Goal: Task Accomplishment & Management: Use online tool/utility

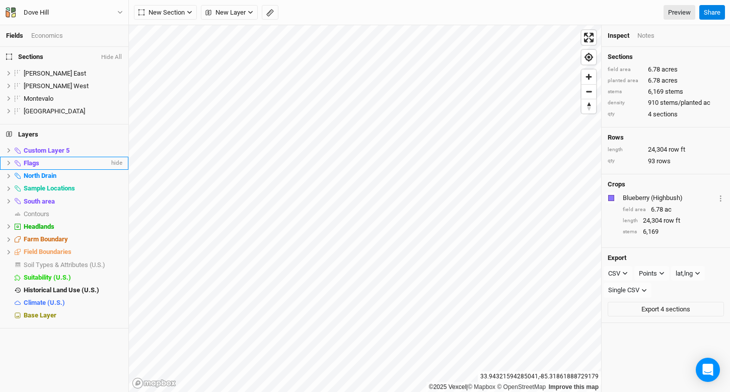
drag, startPoint x: 114, startPoint y: 147, endPoint x: 117, endPoint y: 162, distance: 15.5
click at [0, 0] on span "hide" at bounding box center [0, 0] width 0 height 0
click at [116, 166] on li "Flags hide" at bounding box center [64, 163] width 128 height 13
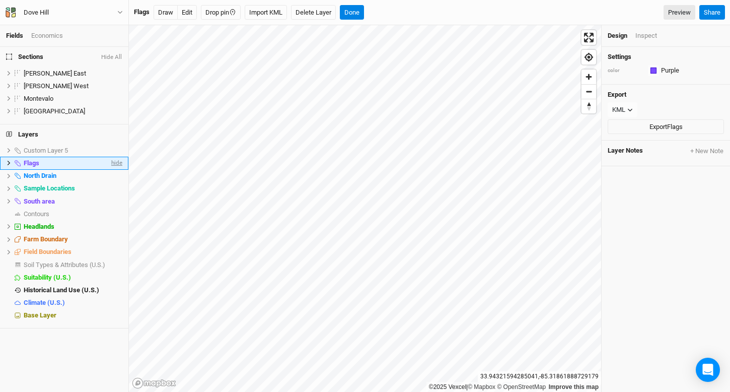
click at [110, 161] on span "hide" at bounding box center [115, 163] width 13 height 13
click at [111, 180] on span "hide" at bounding box center [115, 176] width 13 height 13
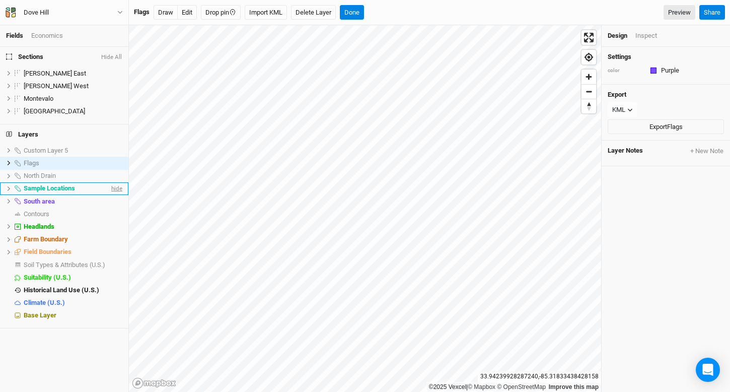
click at [109, 190] on span "hide" at bounding box center [115, 188] width 13 height 13
click at [108, 267] on span "show" at bounding box center [114, 264] width 16 height 13
click at [359, 16] on button "Done" at bounding box center [352, 12] width 24 height 15
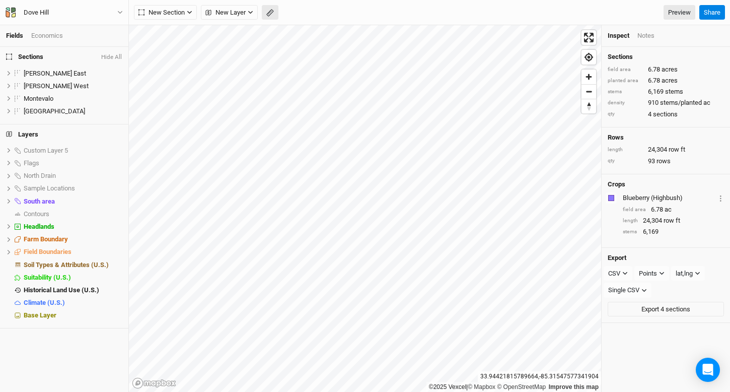
click at [272, 8] on button "button" at bounding box center [270, 12] width 17 height 15
click at [174, 16] on button "Done" at bounding box center [180, 12] width 24 height 15
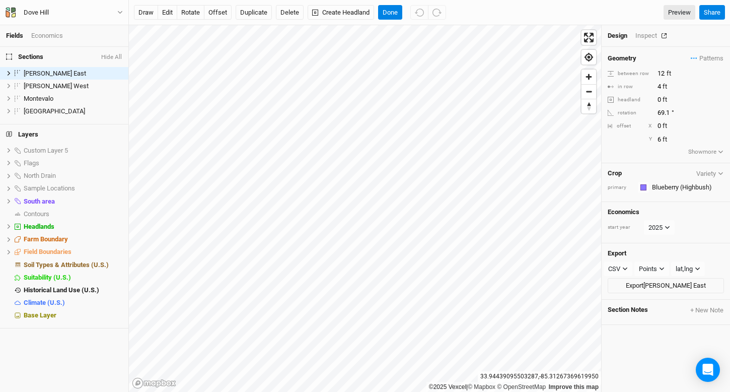
click at [659, 33] on button "button" at bounding box center [664, 35] width 14 height 7
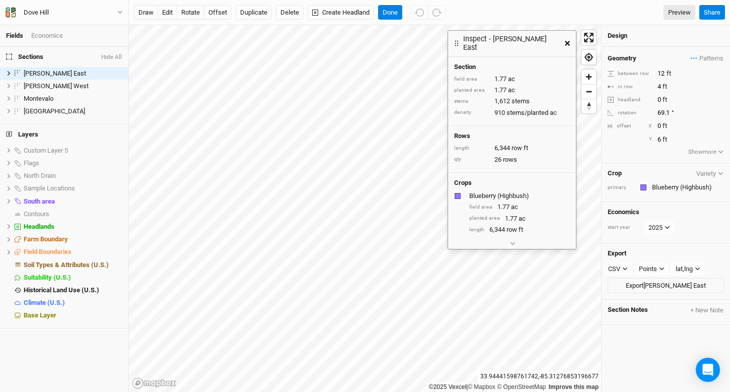
click at [565, 41] on icon "button" at bounding box center [567, 43] width 5 height 5
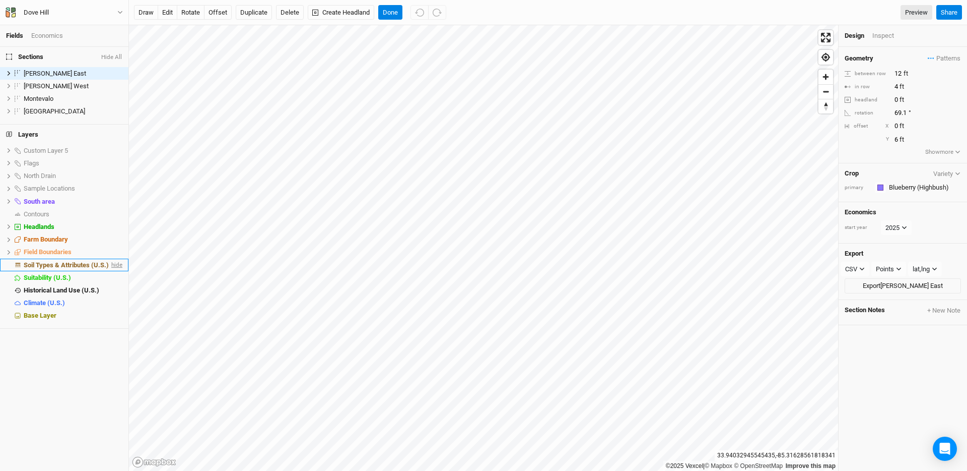
click at [109, 265] on span "hide" at bounding box center [115, 264] width 13 height 13
click at [8, 110] on icon at bounding box center [9, 111] width 6 height 6
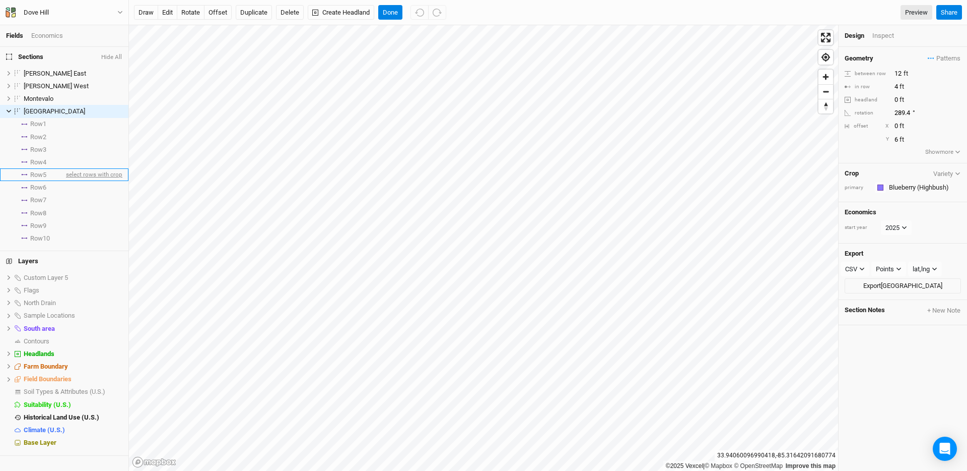
click at [65, 175] on span "select rows with crop" at bounding box center [93, 174] width 58 height 13
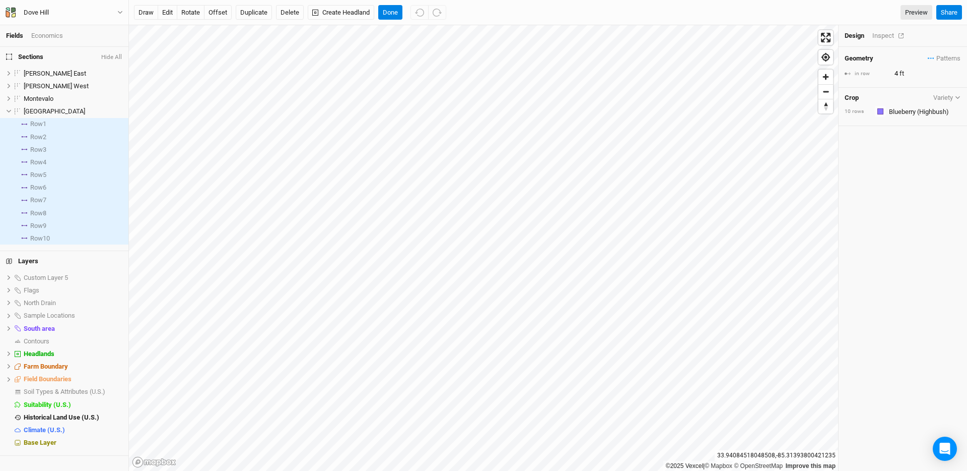
click at [730, 37] on div "Inspect" at bounding box center [891, 35] width 36 height 9
click at [383, 14] on button "Done" at bounding box center [390, 12] width 24 height 15
